Goal: Information Seeking & Learning: Learn about a topic

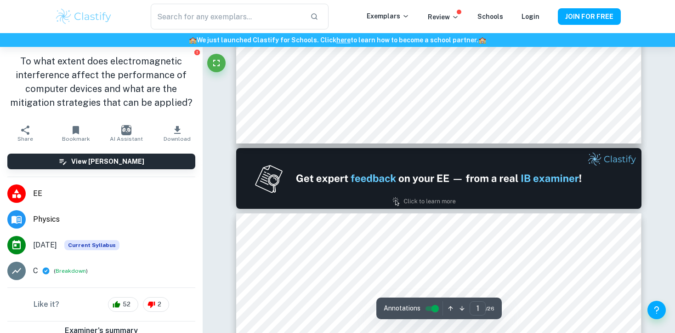
type input "2"
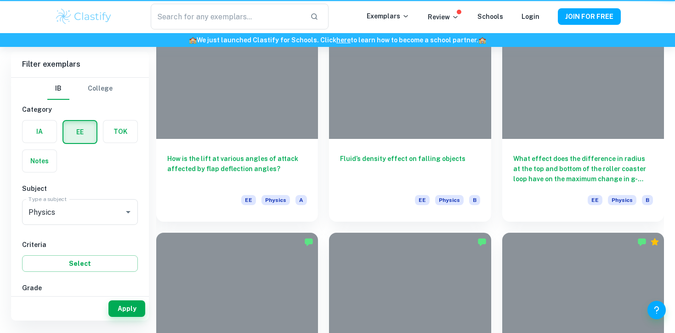
scroll to position [57, 0]
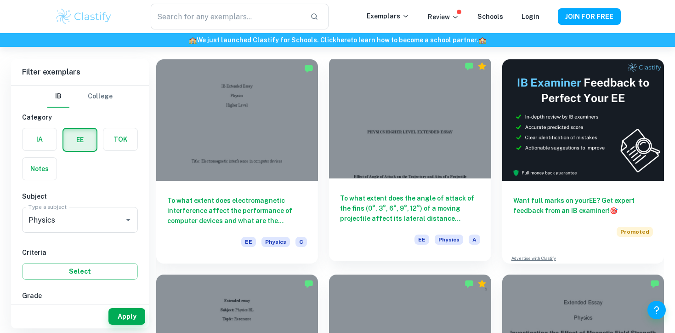
click at [392, 209] on h6 "To what extent does the angle of attack of the fins (0°, 3°, 6°, 9°, 12°) of a …" at bounding box center [410, 208] width 140 height 30
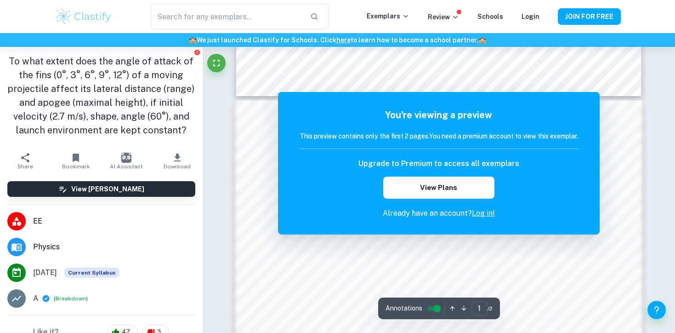
scroll to position [463, 0]
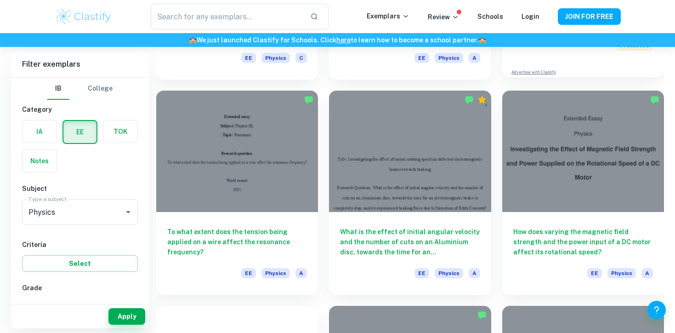
scroll to position [243, 0]
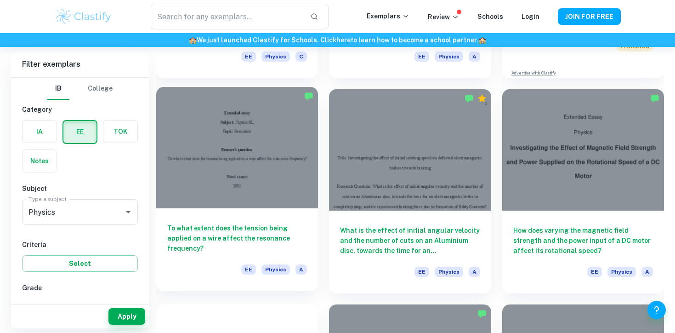
click at [286, 226] on h6 "To what extent does the tension being applied on a wire affect the resonance fr…" at bounding box center [237, 238] width 140 height 30
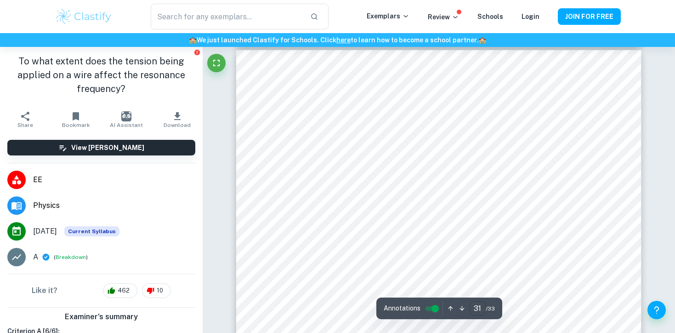
scroll to position [16257, 0]
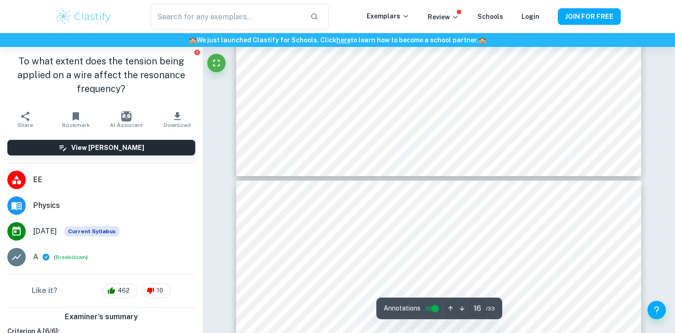
type input "15"
